Goal: Transaction & Acquisition: Book appointment/travel/reservation

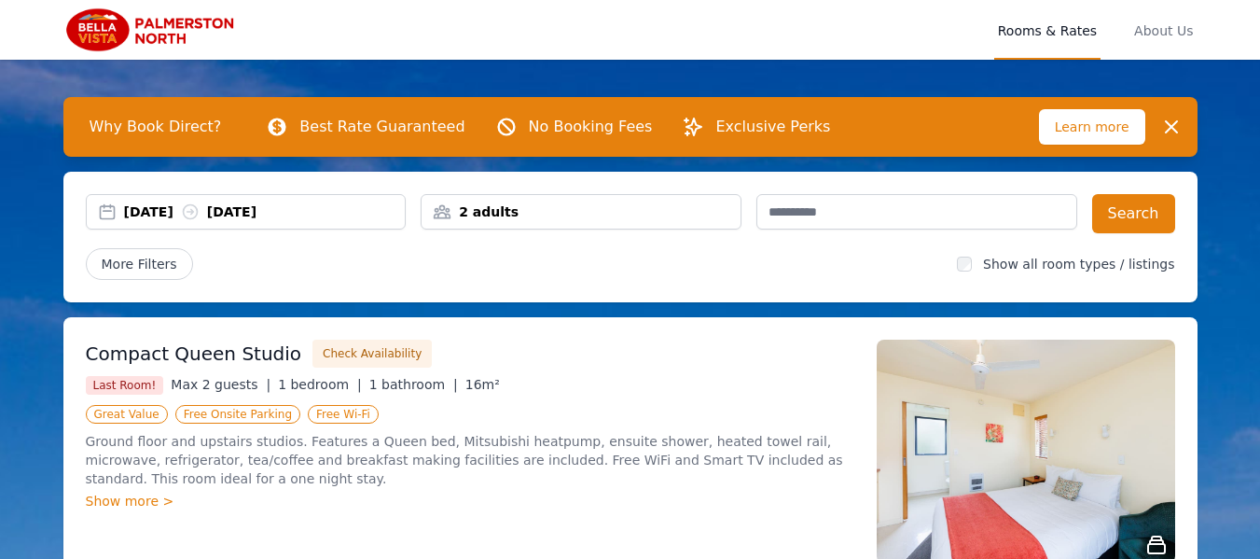
click at [291, 208] on div "[DATE] [DATE]" at bounding box center [265, 211] width 282 height 19
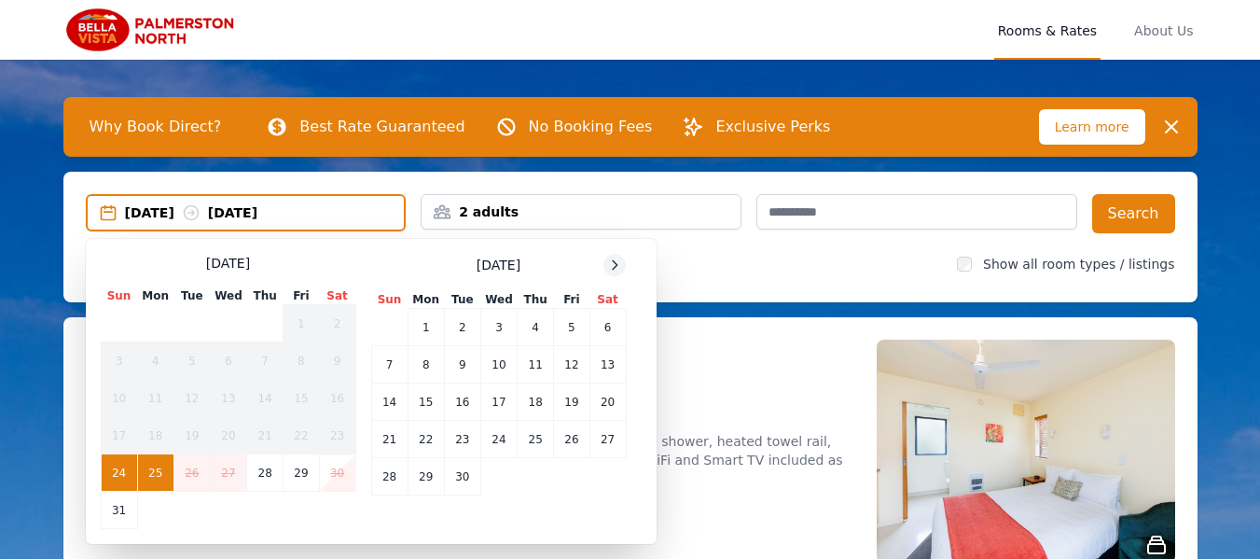
click at [614, 266] on icon at bounding box center [614, 264] width 15 height 15
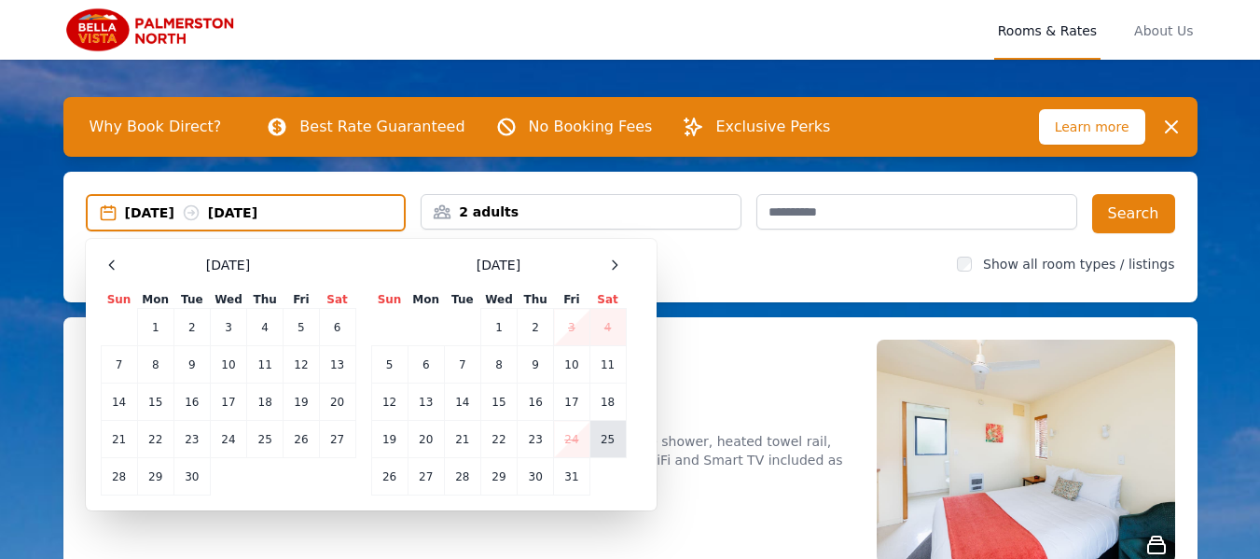
click at [607, 447] on td "25" at bounding box center [607, 439] width 36 height 37
click at [431, 481] on td "27" at bounding box center [426, 476] width 36 height 37
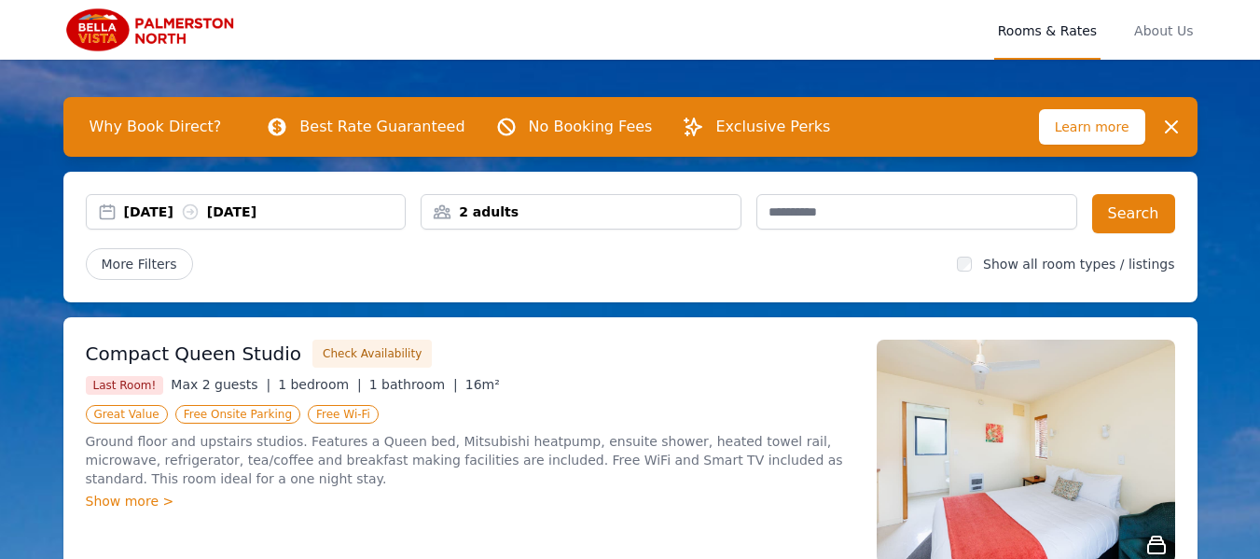
click at [504, 217] on div "2 adults" at bounding box center [580, 211] width 319 height 19
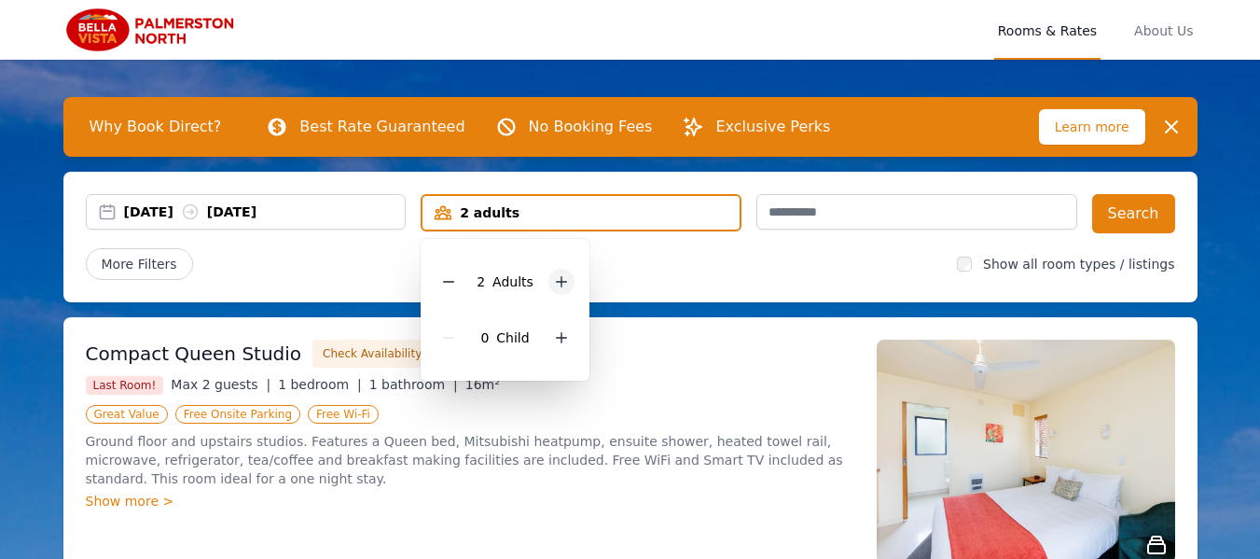
click at [555, 286] on icon at bounding box center [561, 281] width 15 height 15
click at [560, 335] on icon at bounding box center [561, 337] width 15 height 15
click at [672, 277] on div "More Filters" at bounding box center [514, 264] width 857 height 32
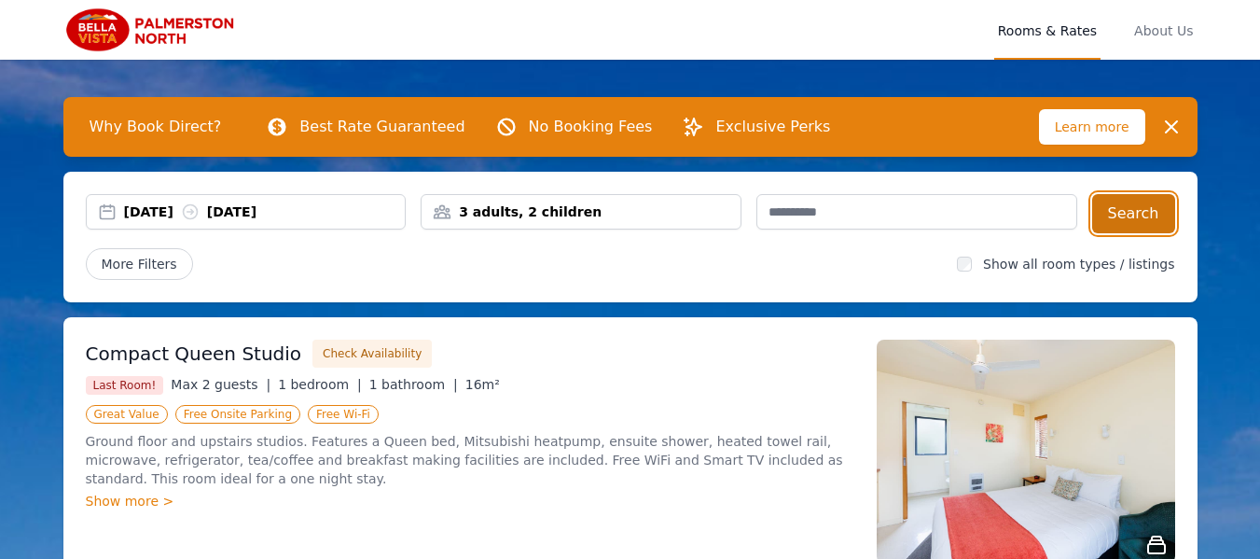
click at [1140, 218] on button "Search" at bounding box center [1133, 213] width 83 height 39
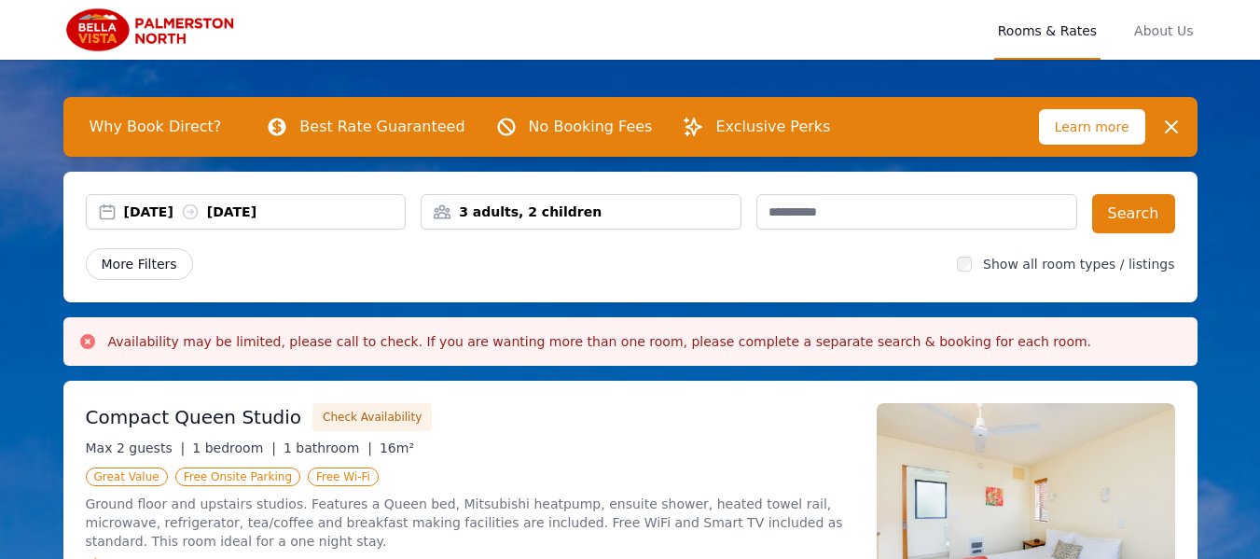
click at [157, 264] on span "More Filters" at bounding box center [139, 264] width 107 height 32
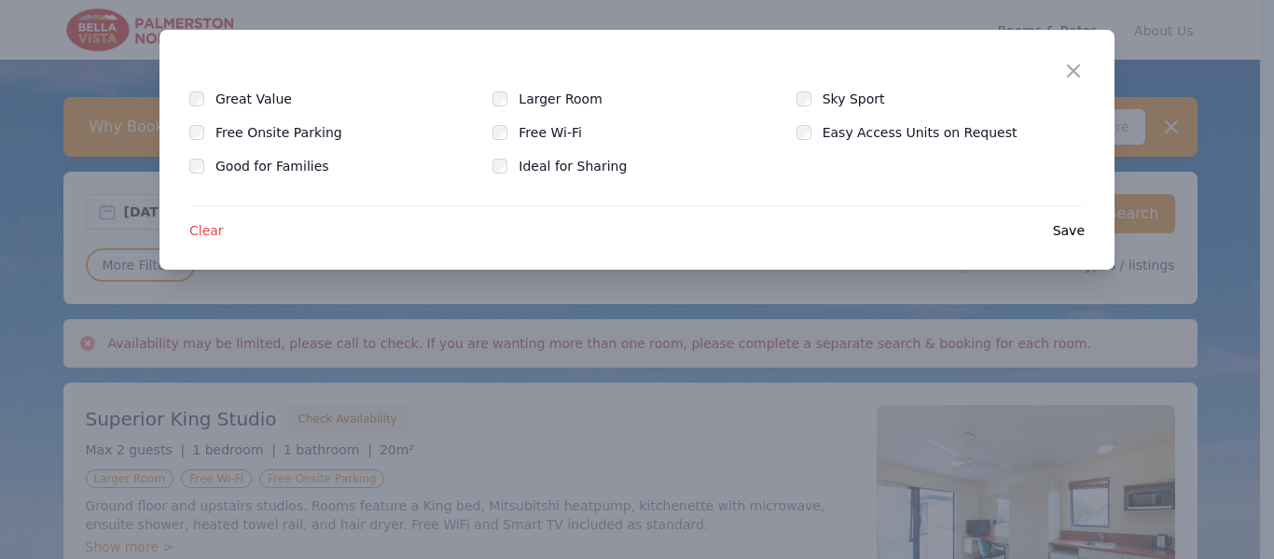
click at [1072, 229] on span "Save" at bounding box center [1069, 230] width 32 height 19
